Goal: Task Accomplishment & Management: Manage account settings

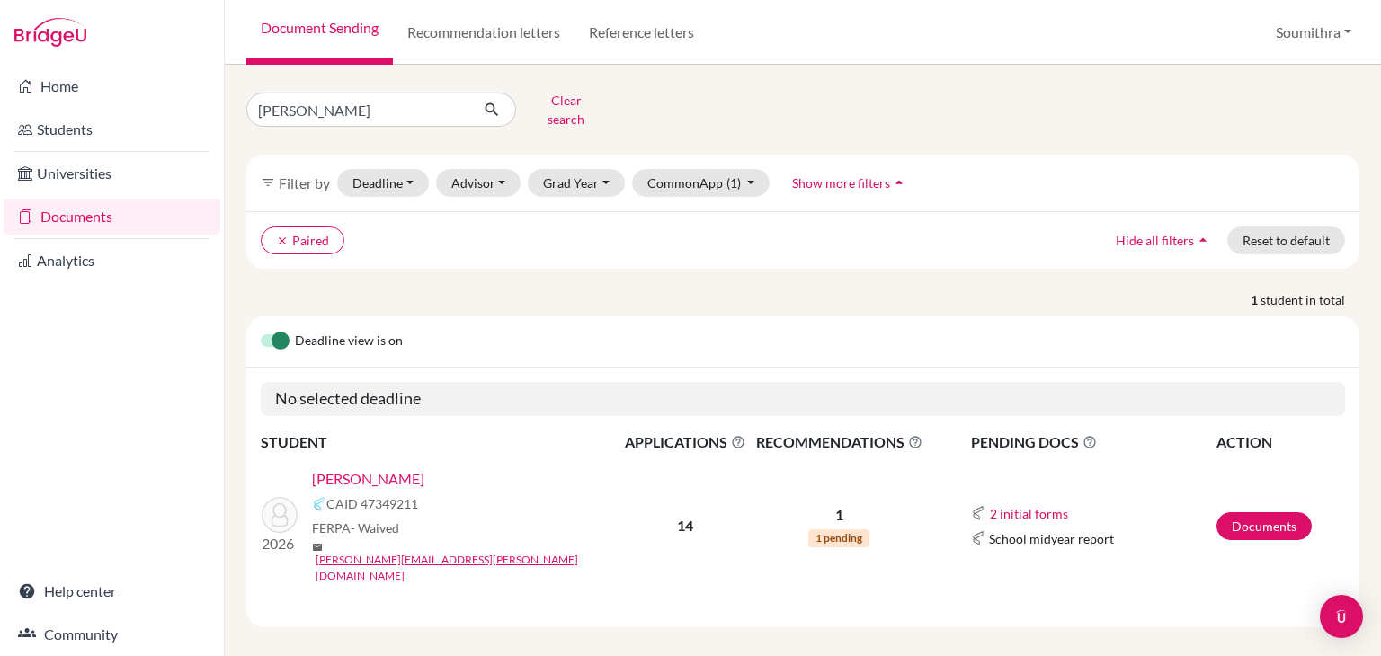
click at [247, 107] on input "[PERSON_NAME]" at bounding box center [357, 110] width 223 height 34
type input "sunay"
click at [493, 93] on button "submit" at bounding box center [492, 110] width 48 height 34
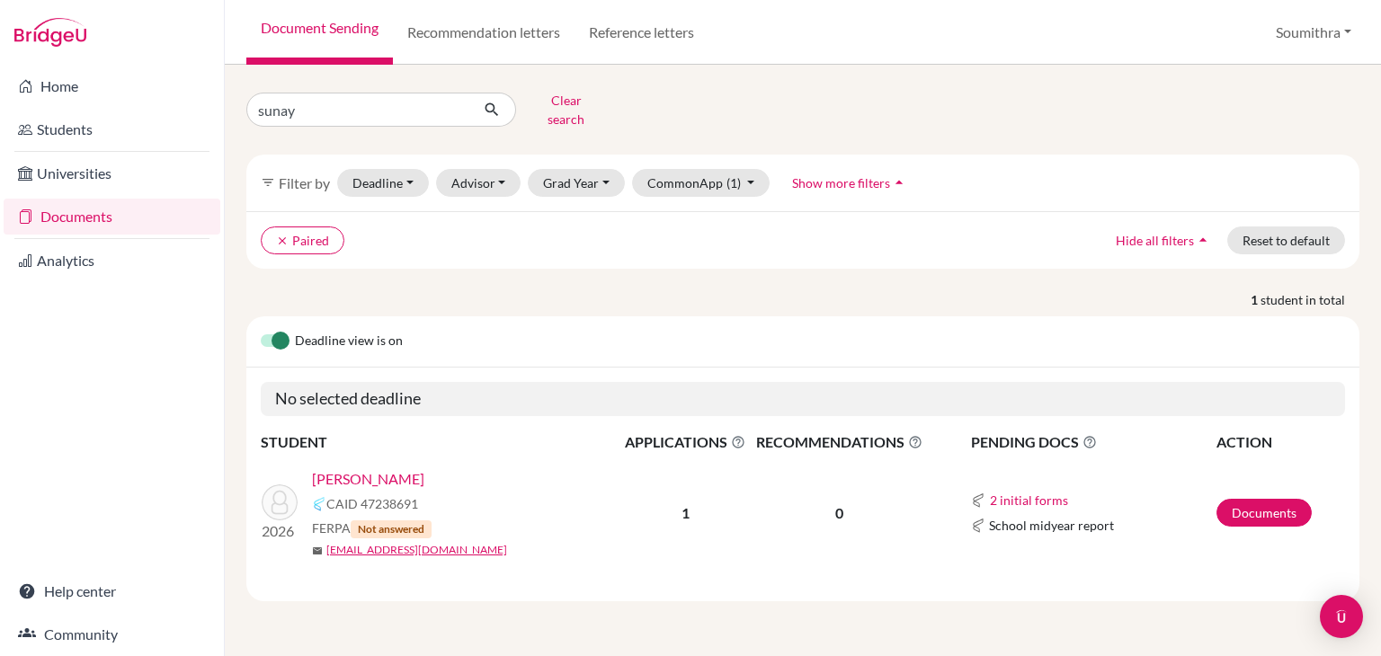
click at [380, 468] on link "[PERSON_NAME]" at bounding box center [368, 479] width 112 height 22
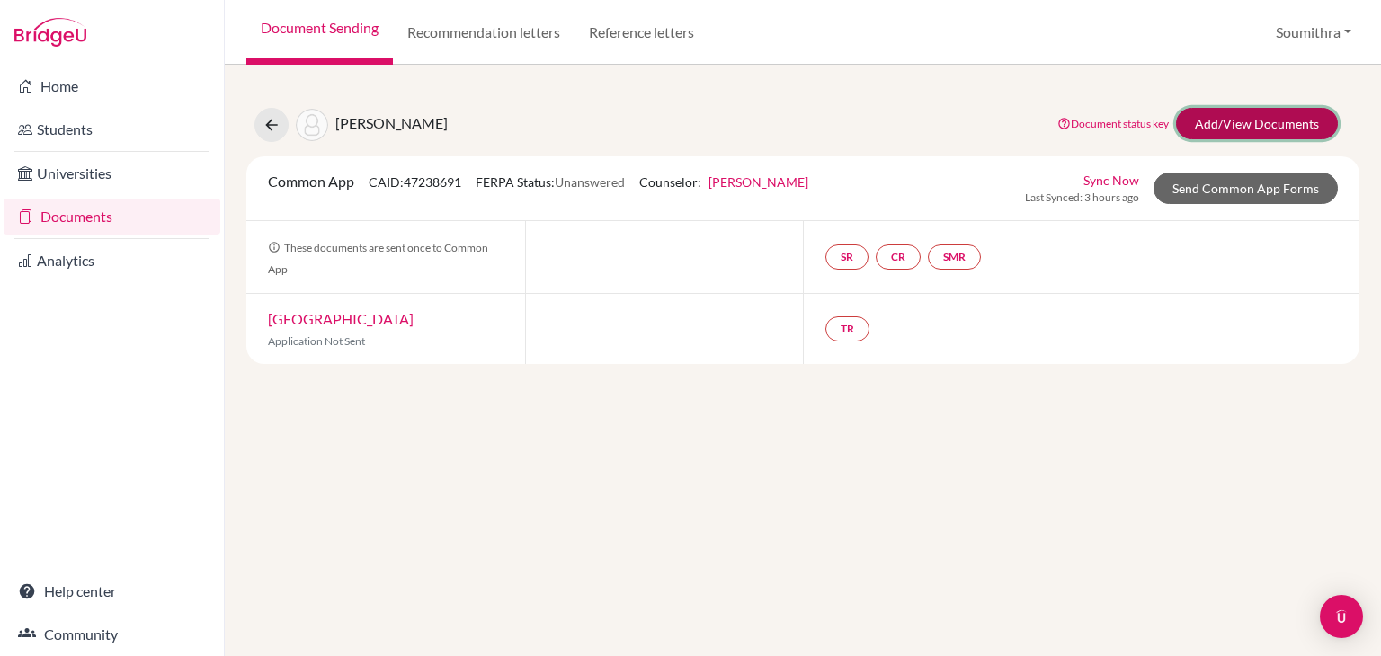
click at [1259, 126] on link "Add/View Documents" at bounding box center [1257, 123] width 162 height 31
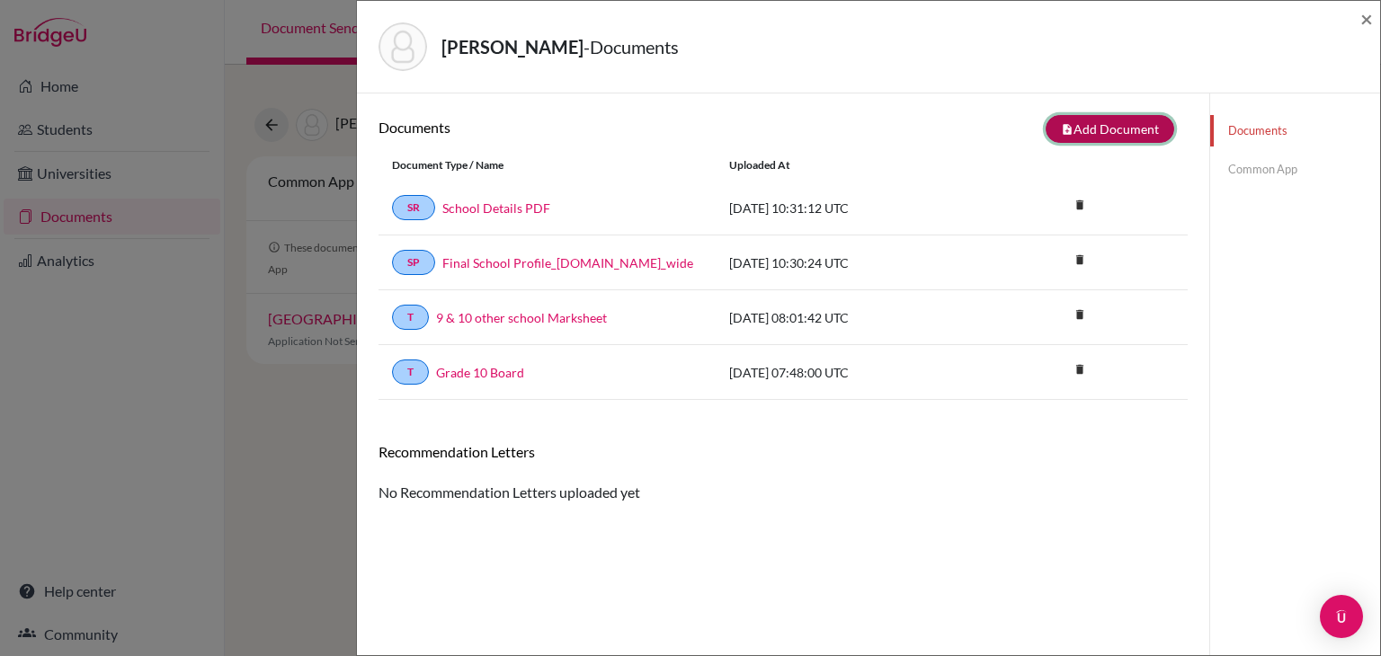
click at [1105, 130] on button "note_add Add Document" at bounding box center [1110, 129] width 129 height 28
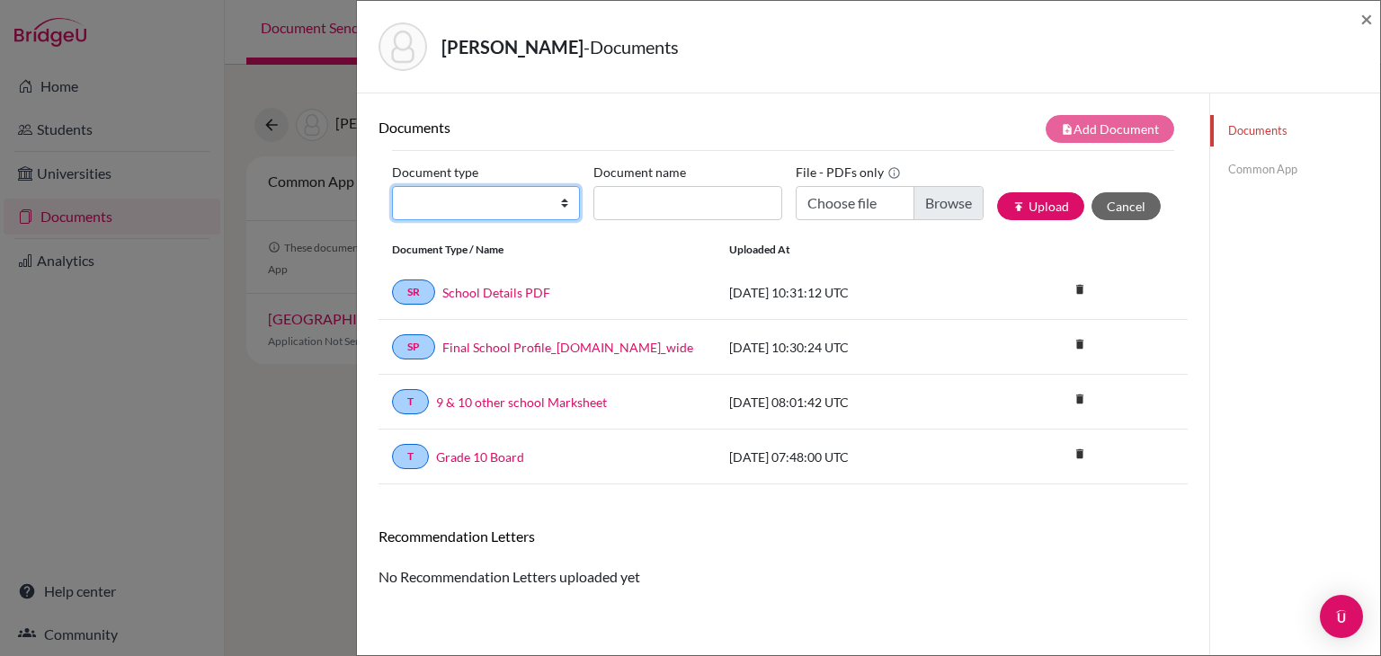
click at [550, 210] on select "Change explanation for Common App reports Counselor recommendation Internationa…" at bounding box center [486, 203] width 188 height 34
select select "5"
click at [392, 186] on select "Change explanation for Common App reports Counselor recommendation Internationa…" at bounding box center [486, 203] width 188 height 34
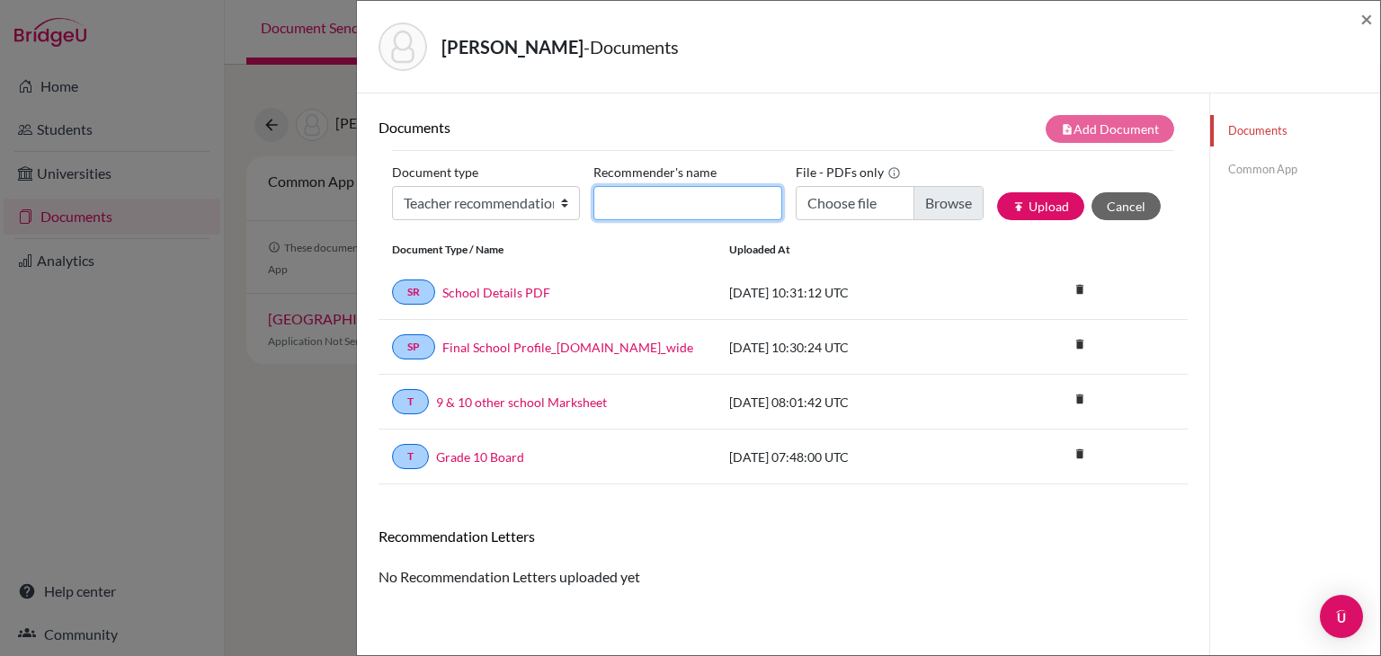
click at [647, 211] on input "Recommender's name" at bounding box center [687, 203] width 188 height 34
type input "Nalini K"
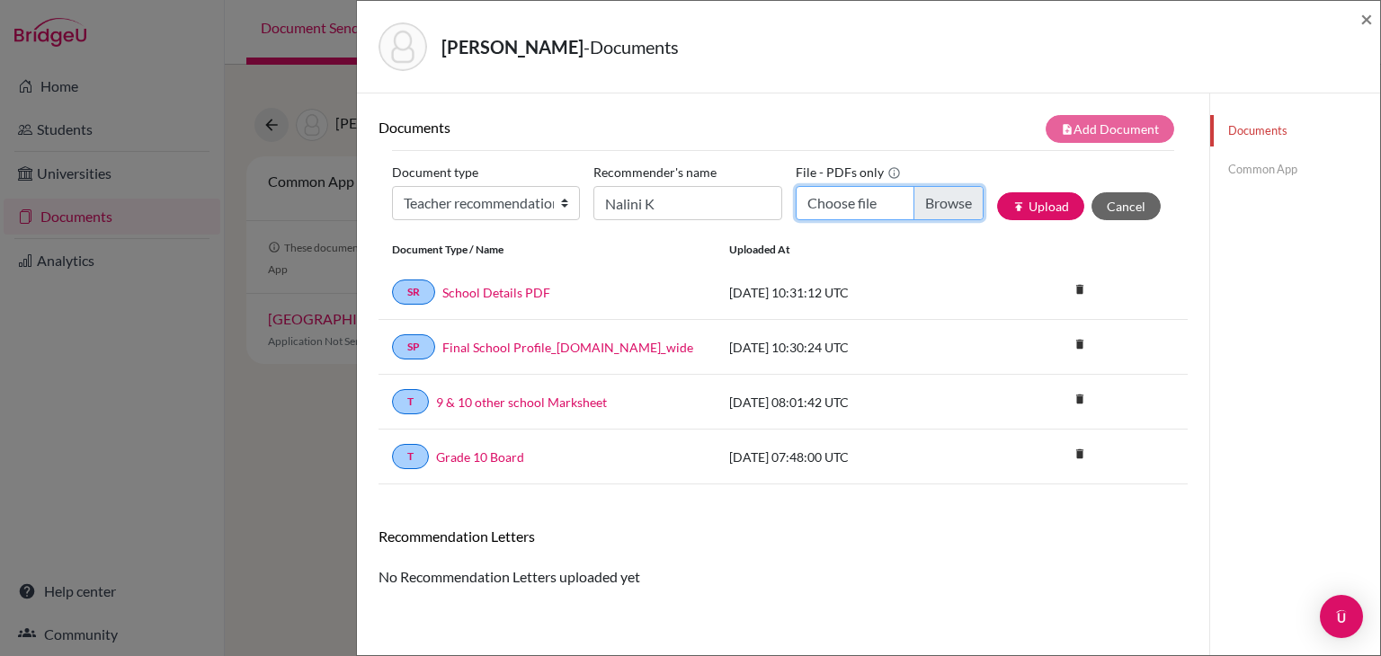
click at [912, 201] on input "Choose file" at bounding box center [890, 203] width 188 height 34
type input "C:\fakepath\Nalini_SUnay.pdf"
click at [1058, 206] on button "publish Upload" at bounding box center [1040, 206] width 87 height 28
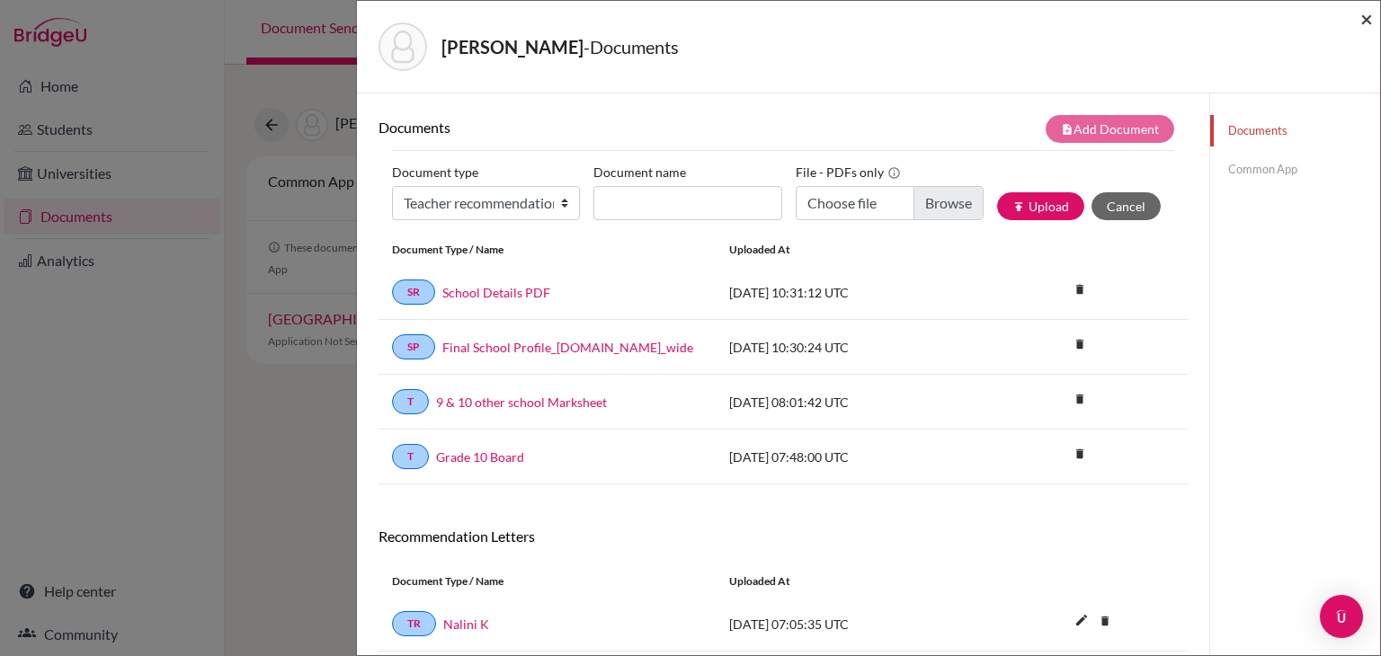
click at [1363, 22] on span "×" at bounding box center [1366, 18] width 13 height 26
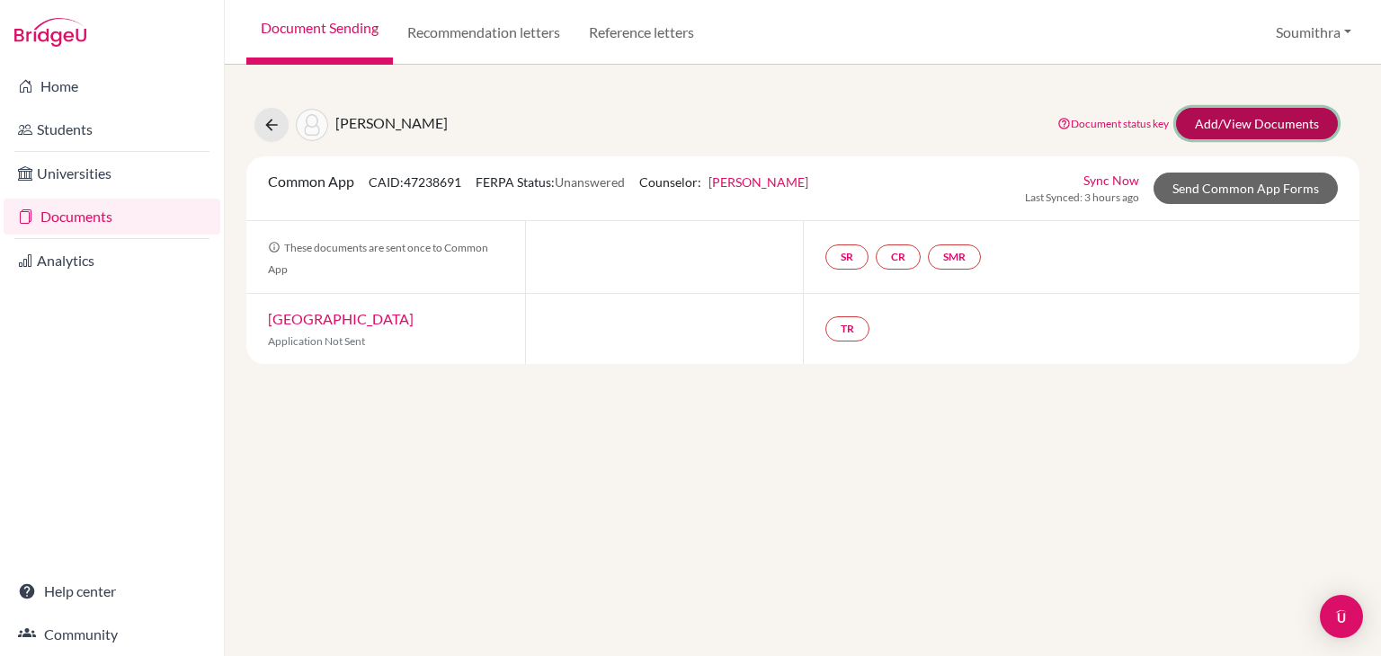
click at [1265, 120] on link "Add/View Documents" at bounding box center [1257, 123] width 162 height 31
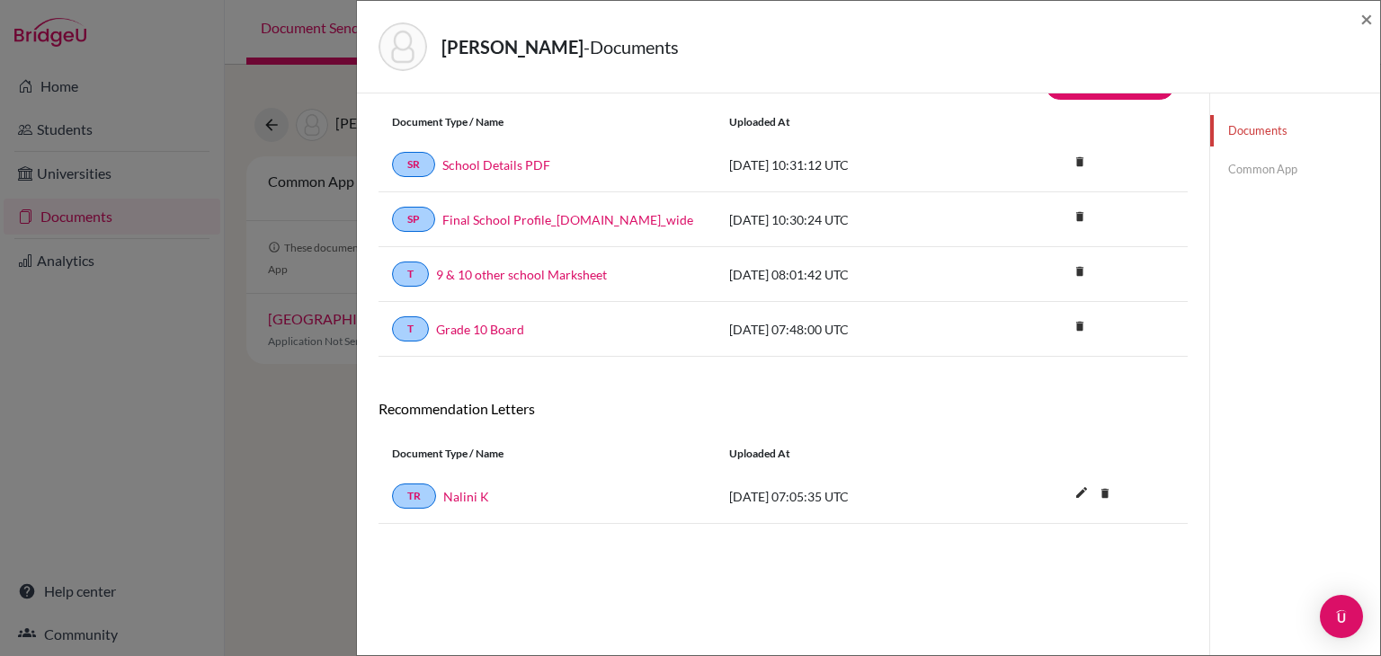
scroll to position [42, 0]
click at [1366, 17] on span "×" at bounding box center [1366, 18] width 13 height 26
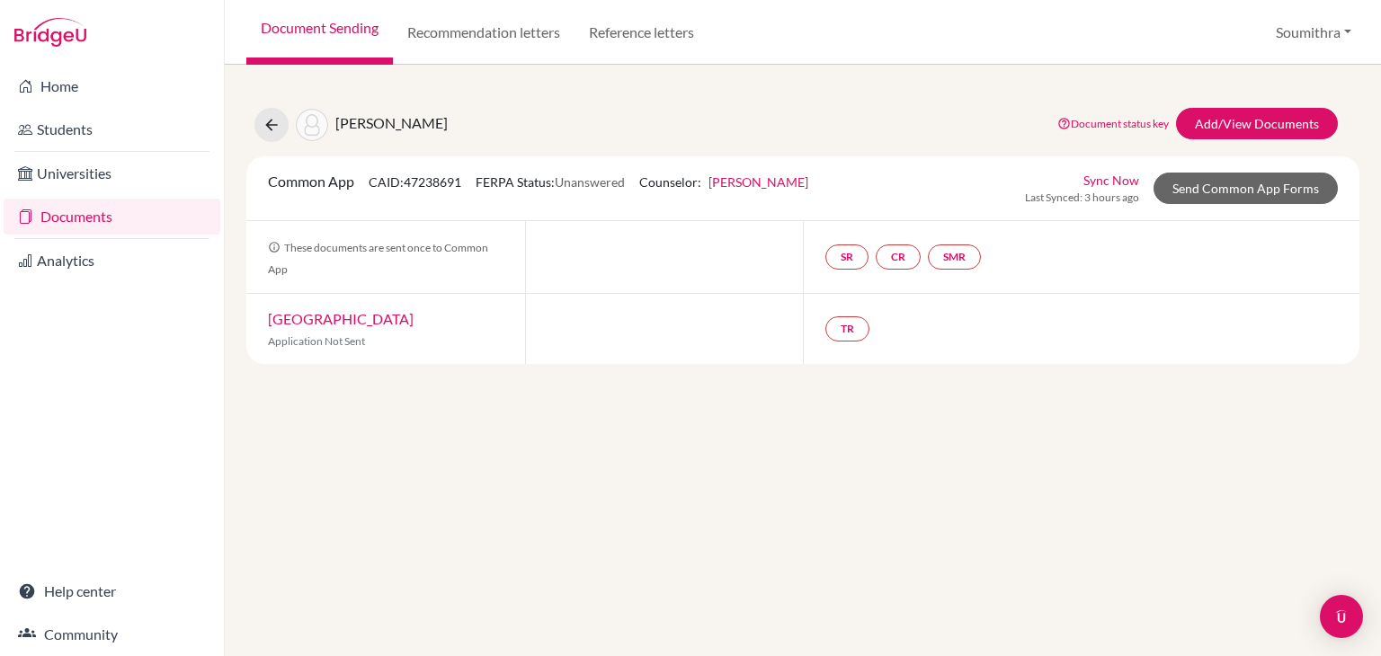
click at [105, 211] on link "Documents" at bounding box center [112, 217] width 217 height 36
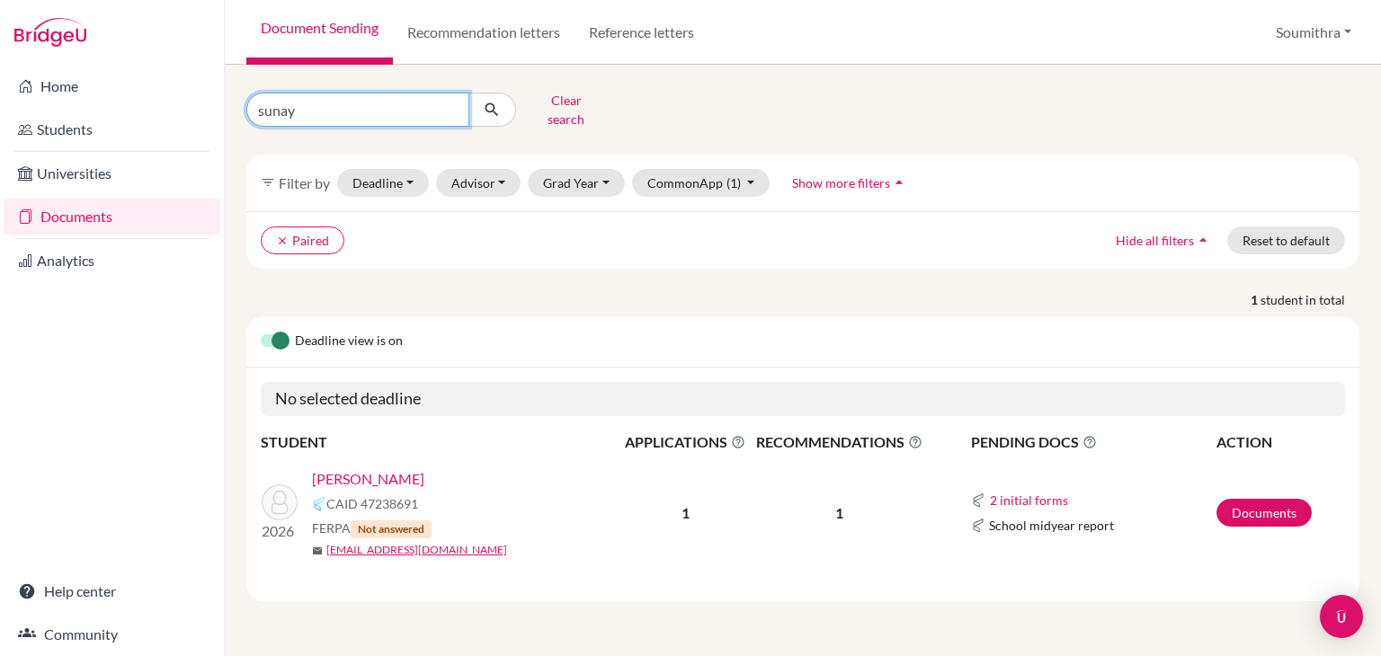
drag, startPoint x: 302, startPoint y: 111, endPoint x: 245, endPoint y: 111, distance: 56.6
click at [246, 111] on div "sunay" at bounding box center [381, 110] width 270 height 34
type input "samit"
click at [495, 110] on icon "submit" at bounding box center [492, 110] width 18 height 18
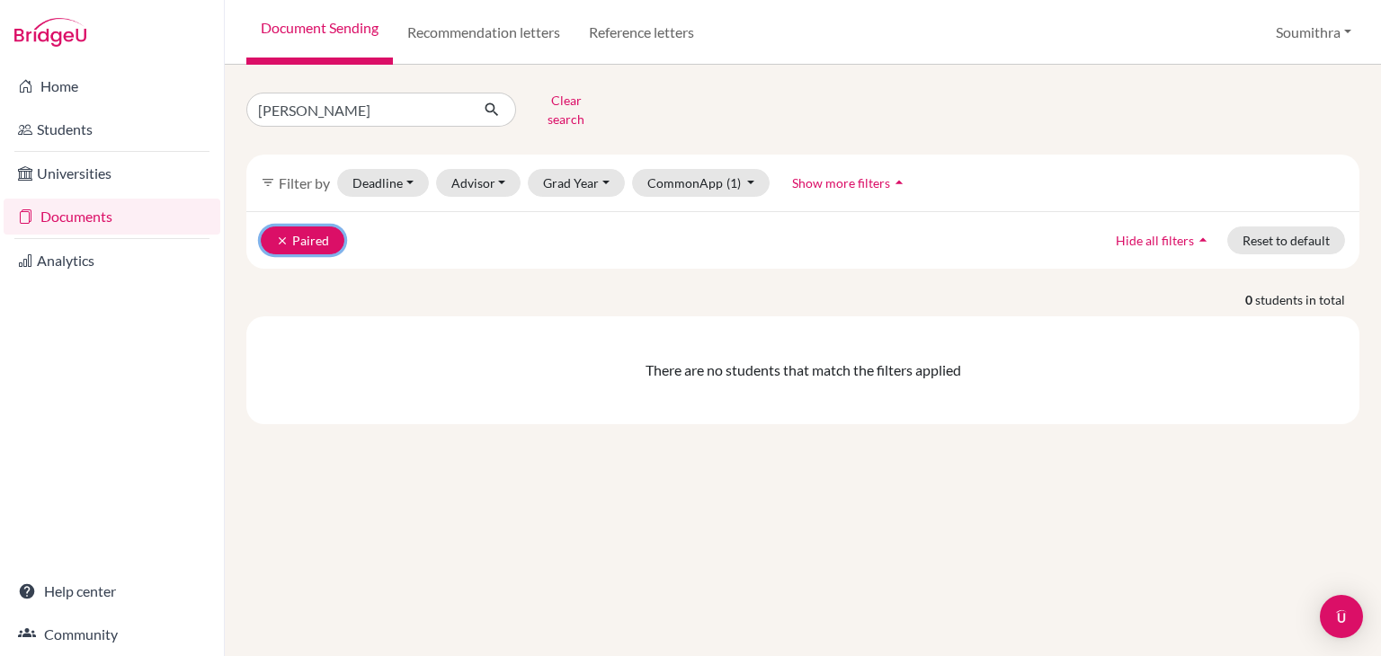
click at [276, 235] on icon "clear" at bounding box center [282, 241] width 13 height 13
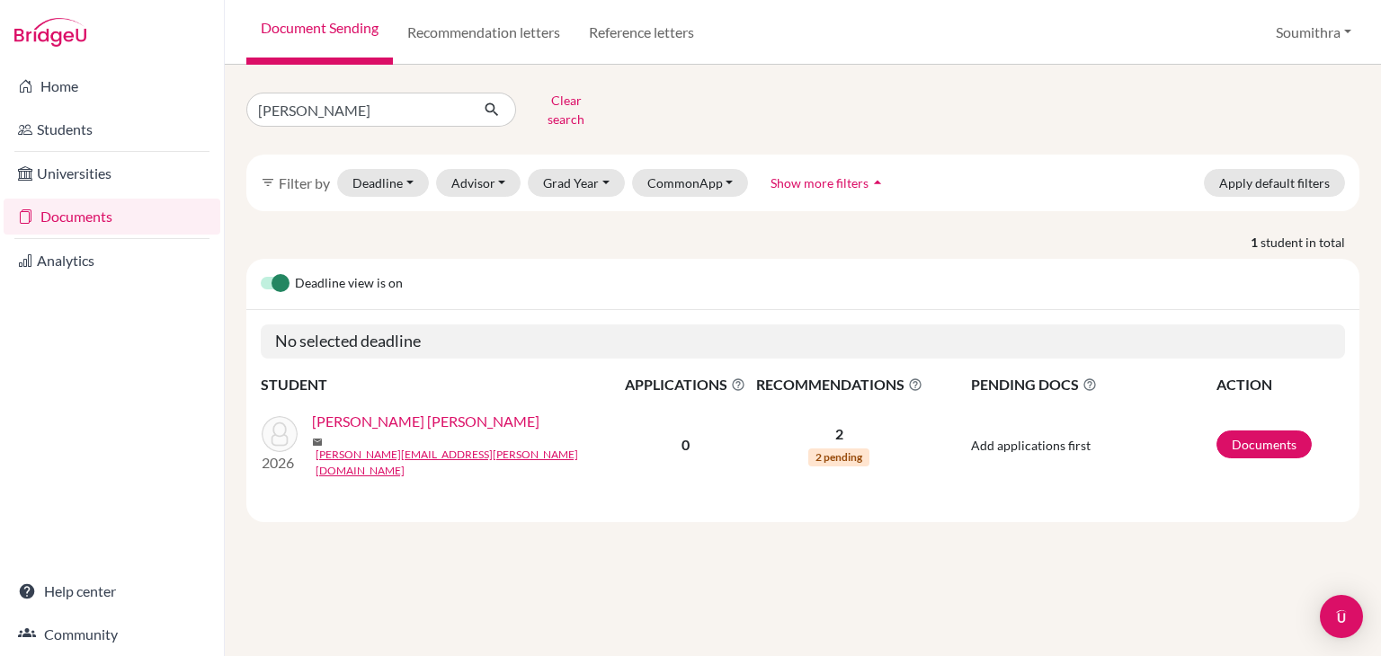
click at [441, 415] on link "[PERSON_NAME] [PERSON_NAME]" at bounding box center [425, 422] width 227 height 22
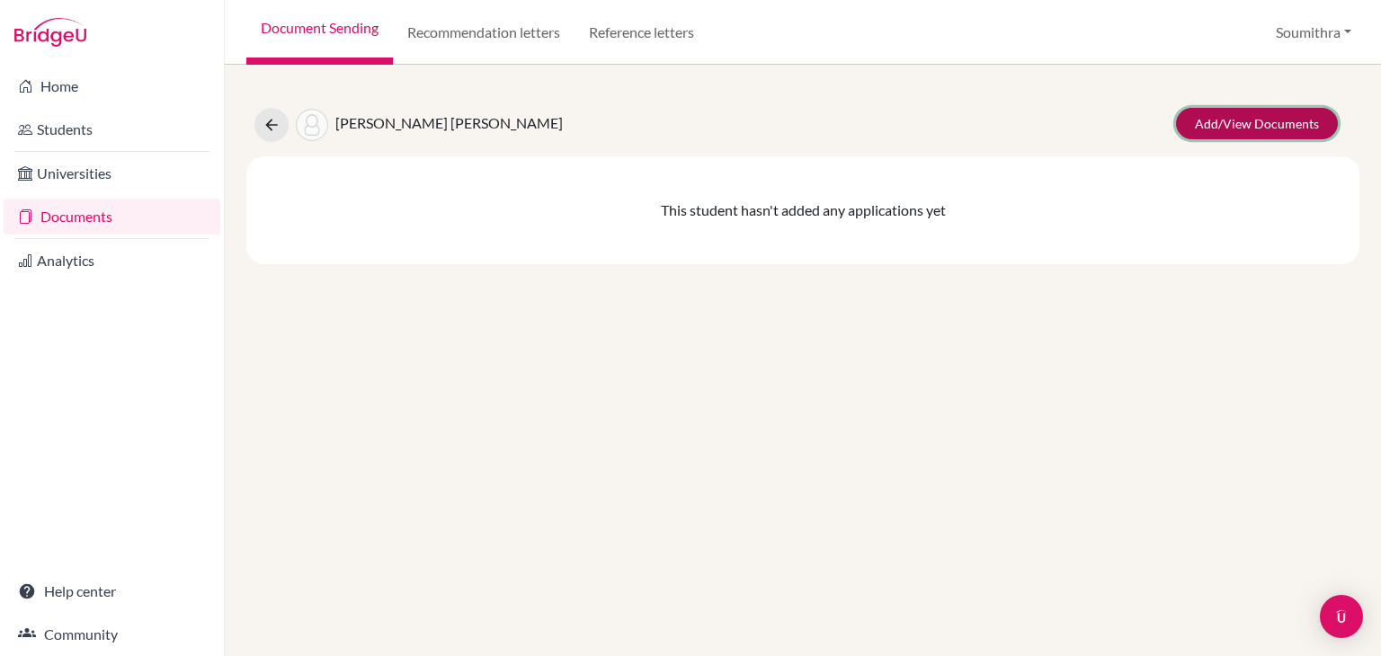
click at [1238, 120] on link "Add/View Documents" at bounding box center [1257, 123] width 162 height 31
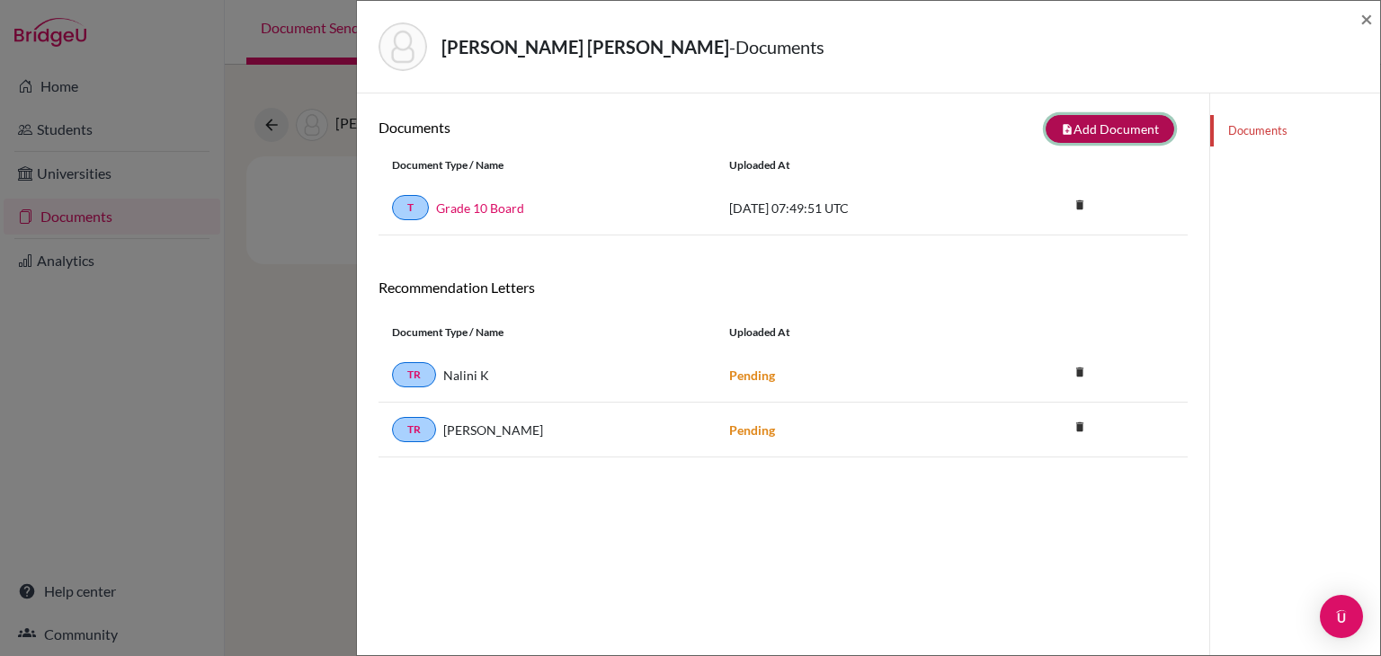
click at [1127, 127] on button "note_add Add Document" at bounding box center [1110, 129] width 129 height 28
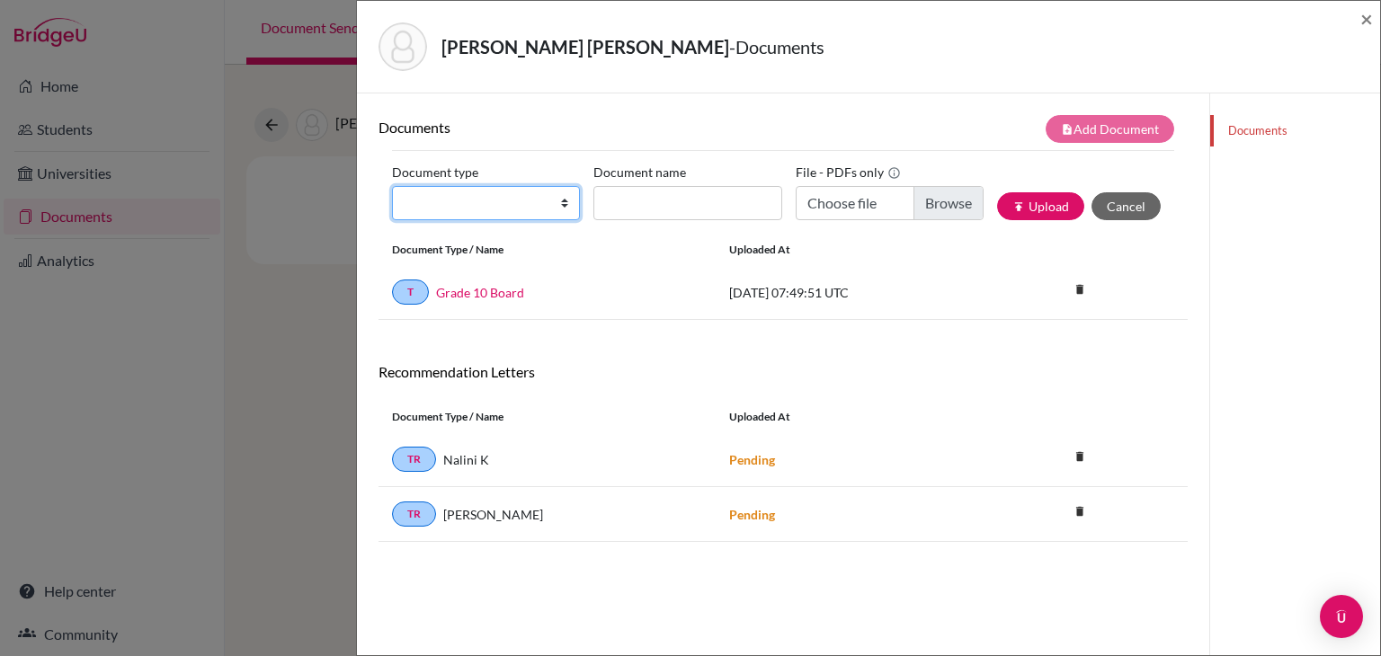
click at [486, 199] on select "Change explanation for Common App reports Counselor recommendation Internationa…" at bounding box center [486, 203] width 188 height 34
select select "5"
click at [392, 186] on select "Change explanation for Common App reports Counselor recommendation Internationa…" at bounding box center [486, 203] width 188 height 34
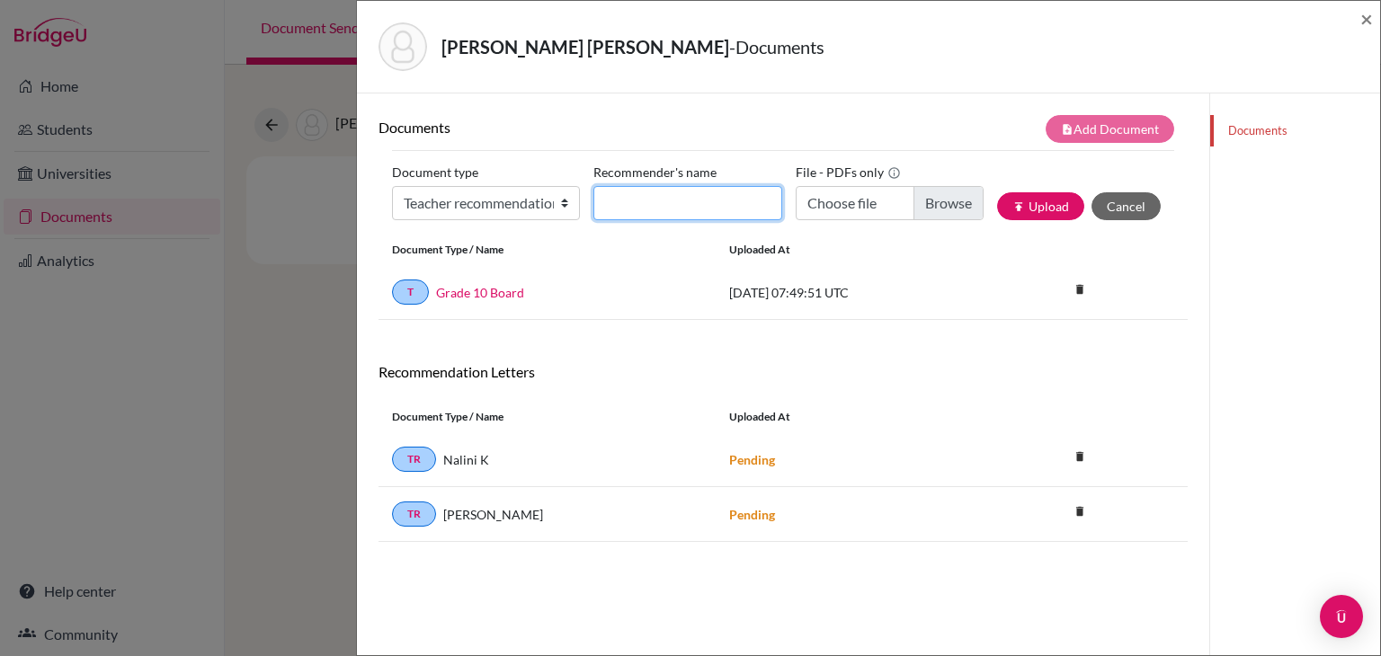
click at [644, 208] on input "Recommender's name" at bounding box center [687, 203] width 188 height 34
type input "Nalini K"
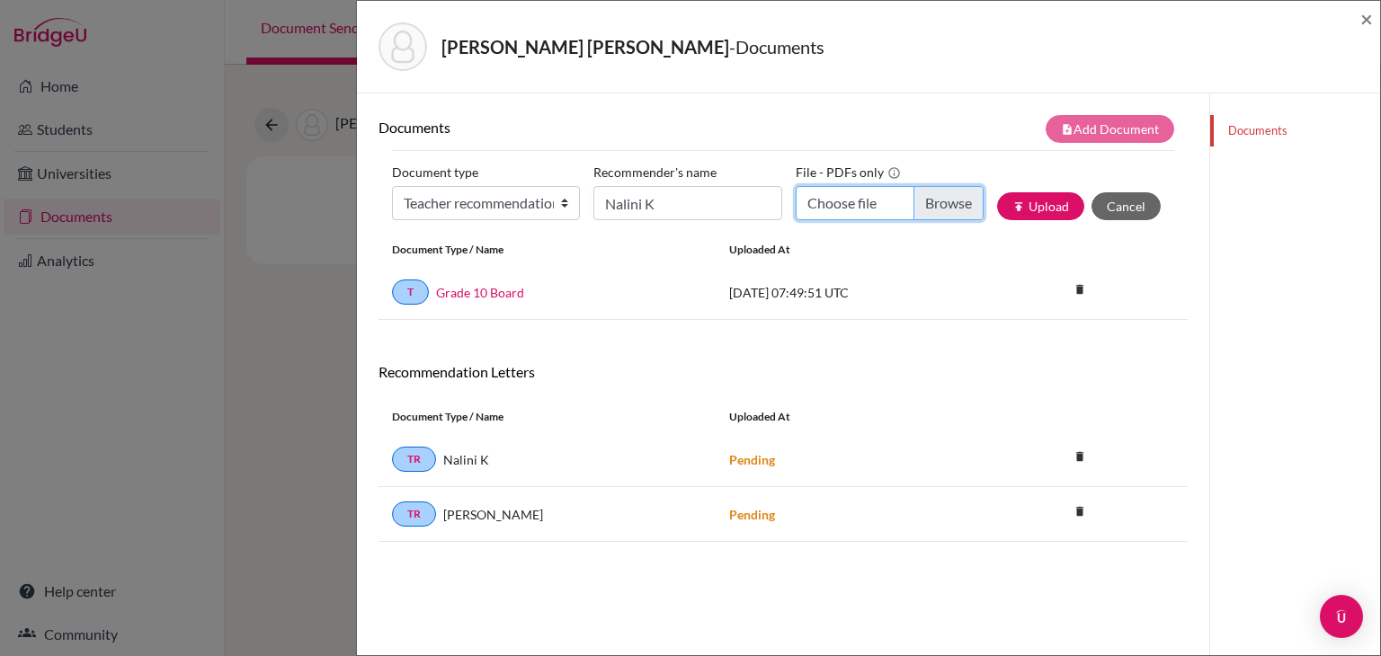
click at [861, 202] on input "Choose file" at bounding box center [890, 203] width 188 height 34
type input "C:\fakepath\Nalini_Samit.pdf"
click at [1041, 216] on button "publish Upload" at bounding box center [1040, 206] width 87 height 28
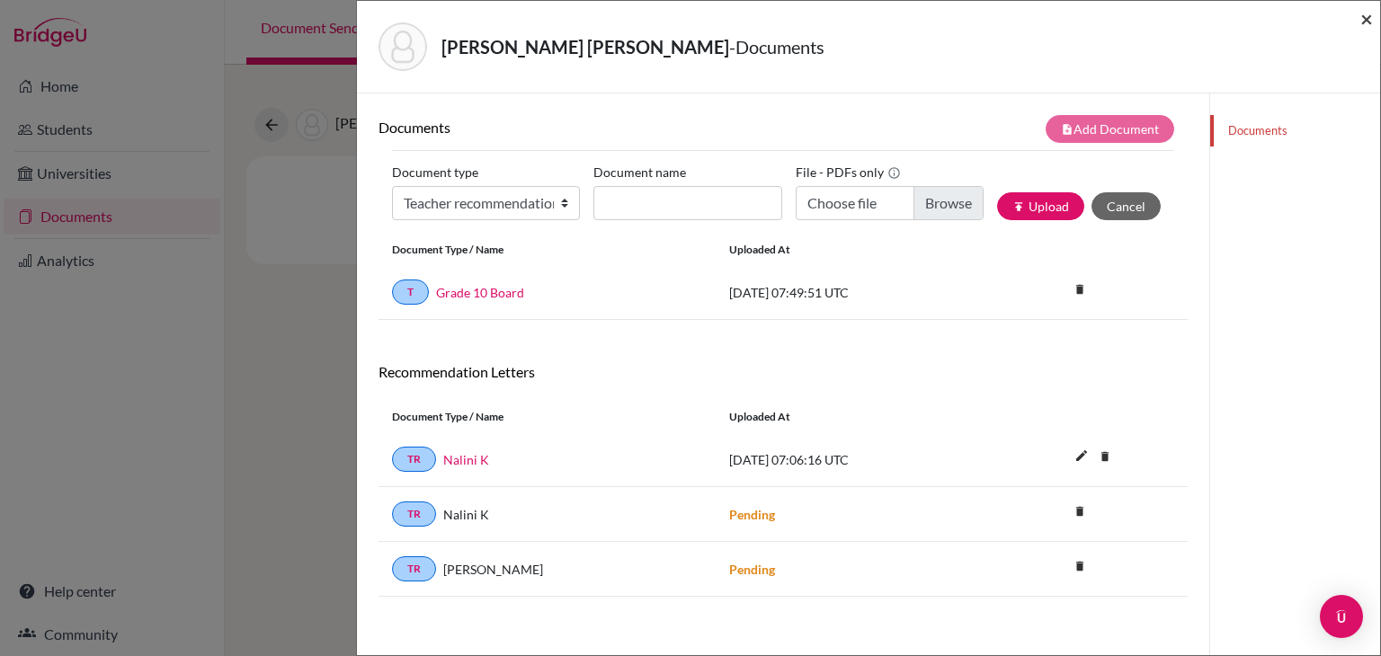
click at [1367, 25] on span "×" at bounding box center [1366, 18] width 13 height 26
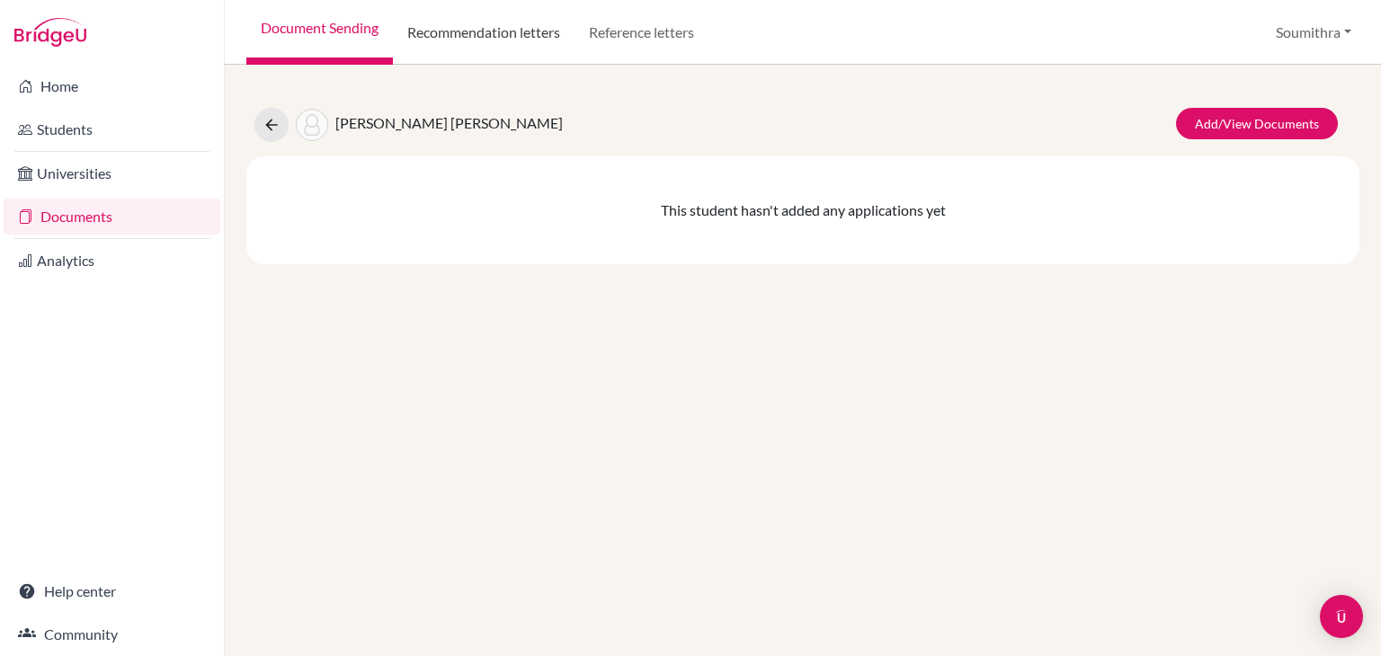
click at [448, 34] on link "Recommendation letters" at bounding box center [484, 32] width 182 height 65
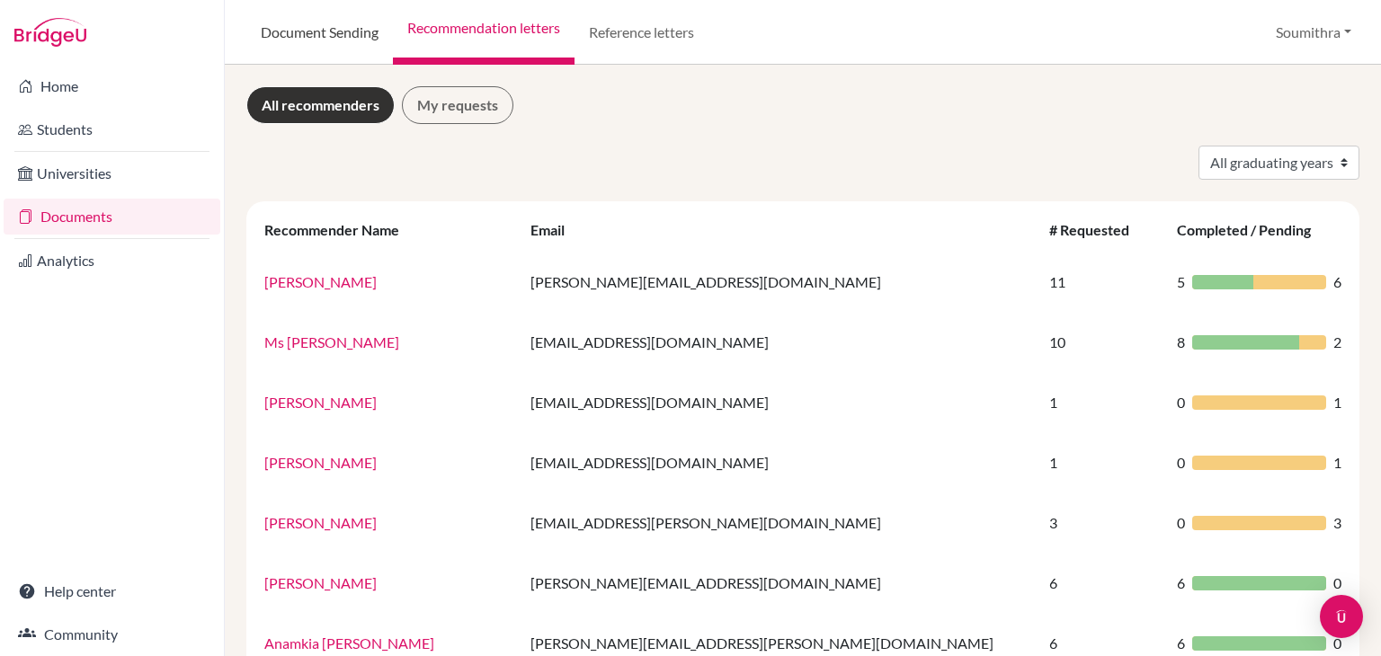
click at [339, 33] on link "Document Sending" at bounding box center [319, 32] width 147 height 65
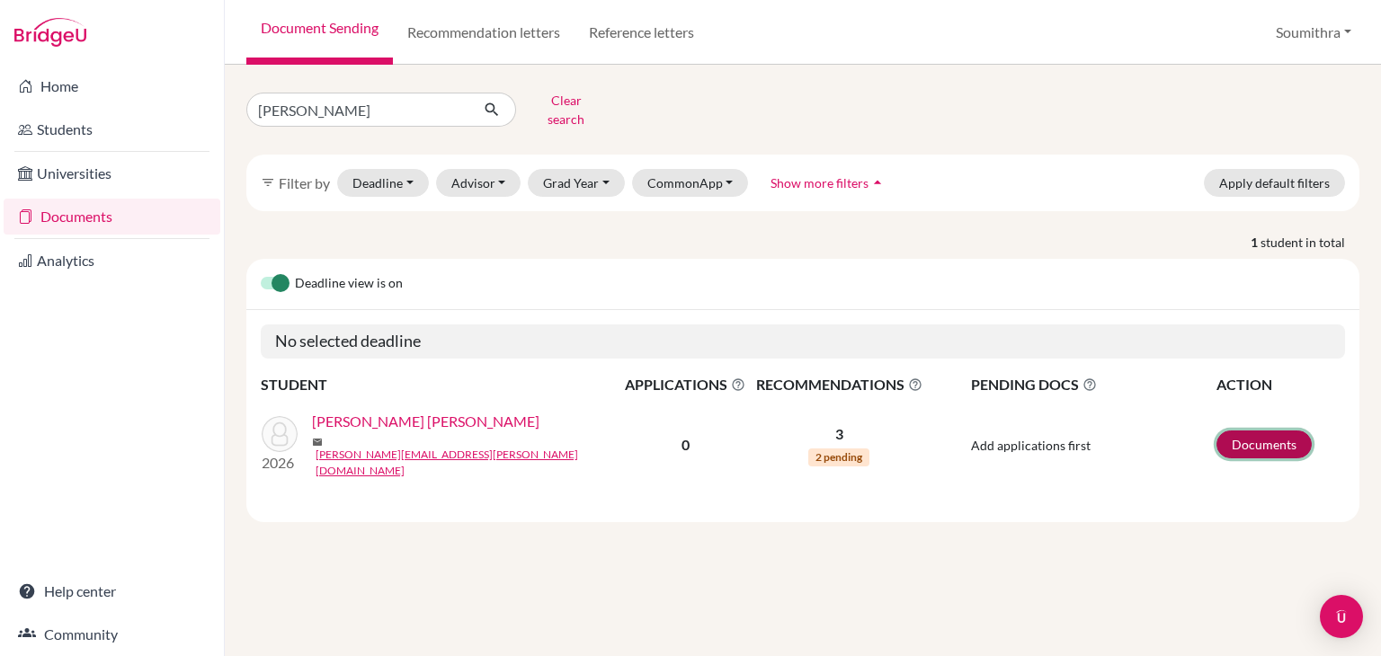
click at [1254, 431] on link "Documents" at bounding box center [1264, 445] width 95 height 28
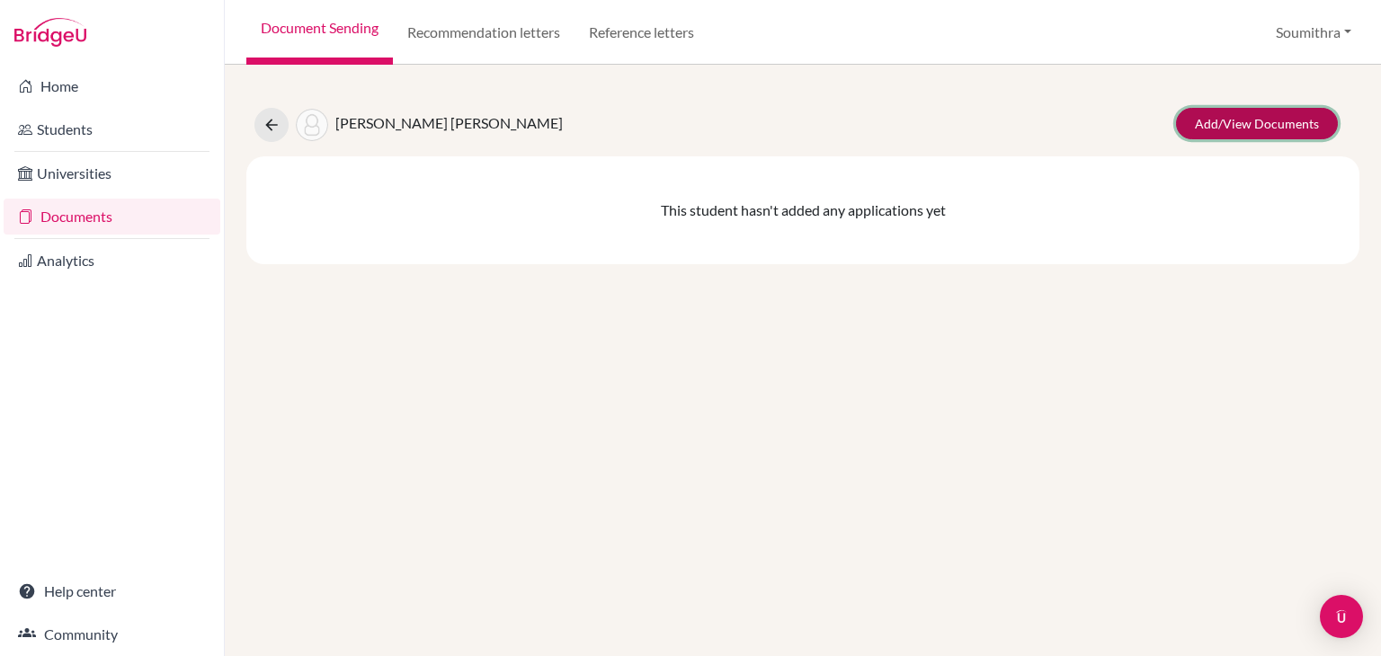
click at [1245, 121] on link "Add/View Documents" at bounding box center [1257, 123] width 162 height 31
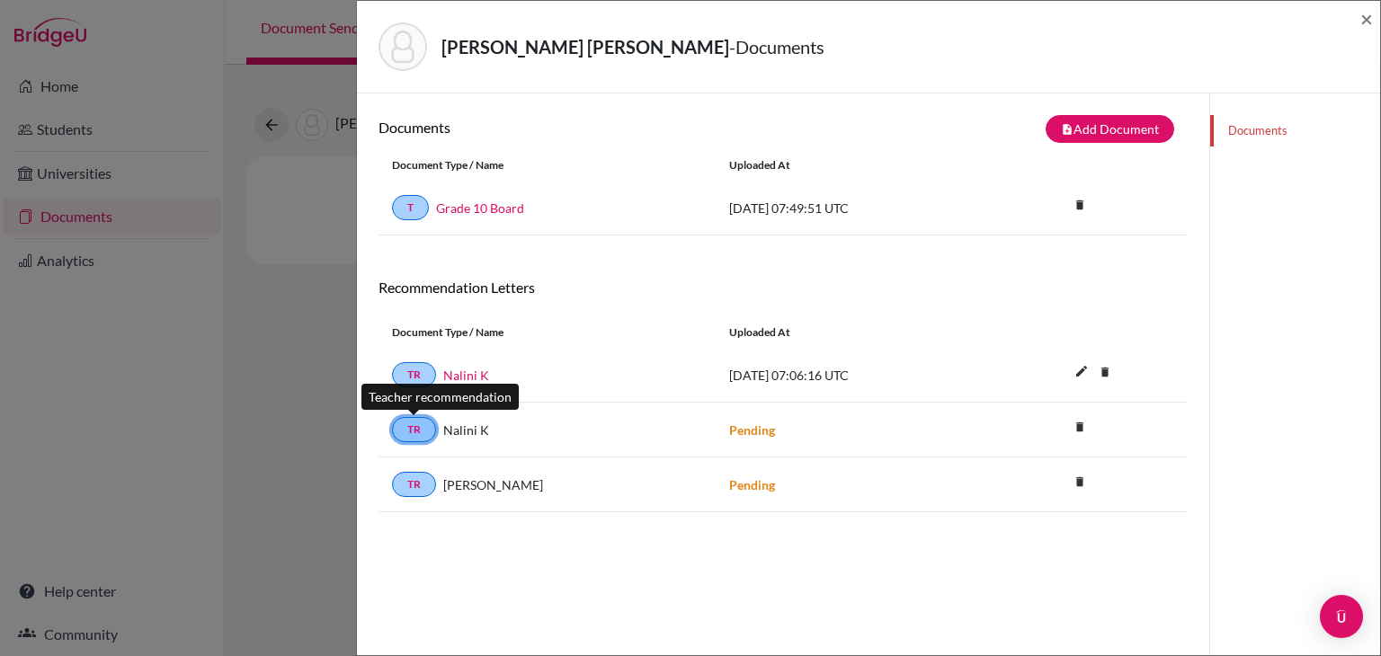
click at [410, 431] on link "TR" at bounding box center [414, 429] width 44 height 25
click at [457, 431] on span "Nalini K" at bounding box center [466, 430] width 46 height 19
click at [422, 433] on link "TR" at bounding box center [414, 429] width 44 height 25
click at [1367, 19] on span "×" at bounding box center [1366, 18] width 13 height 26
